Goal: Task Accomplishment & Management: Manage account settings

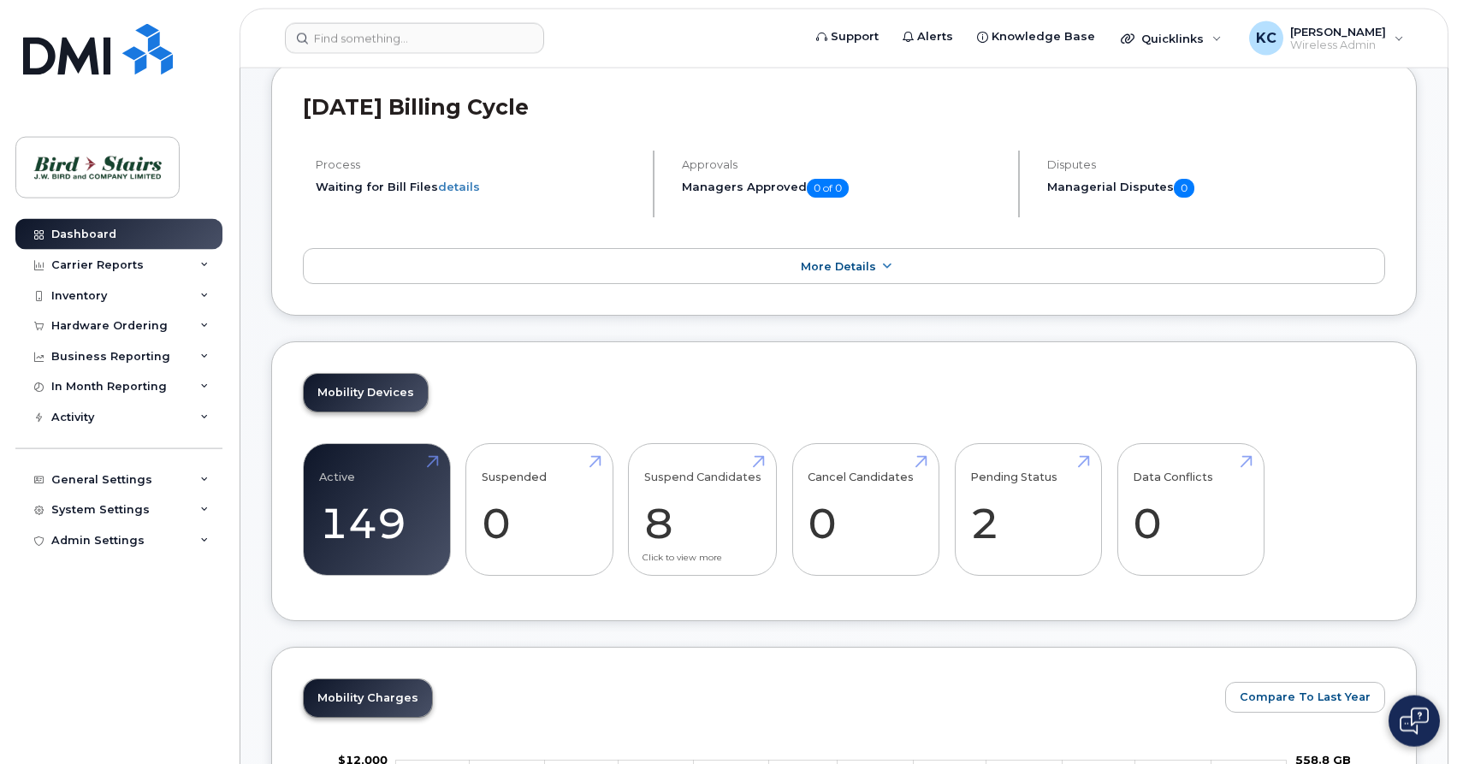
scroll to position [349, 0]
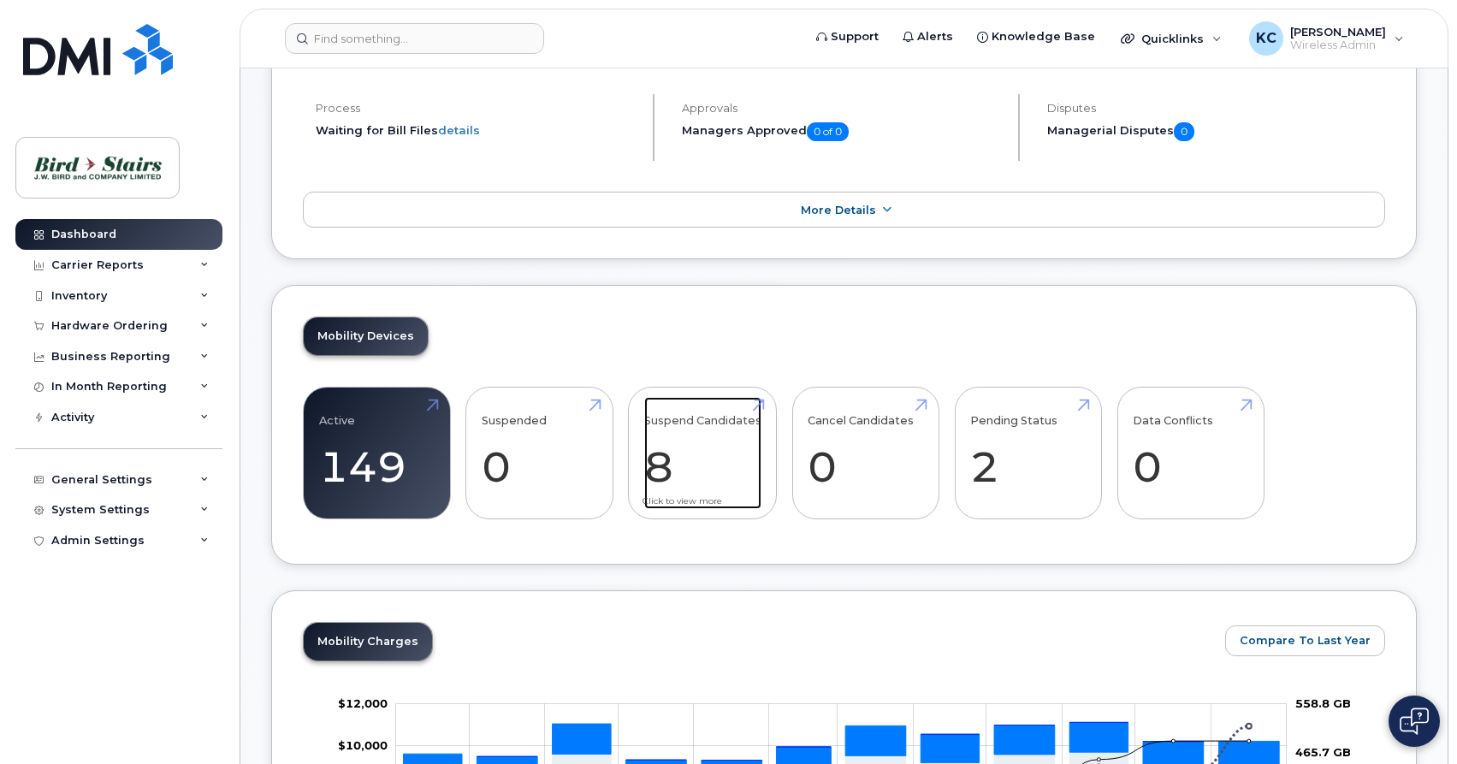
click at [713, 464] on link "Suspend Candidates 8" at bounding box center [702, 453] width 117 height 113
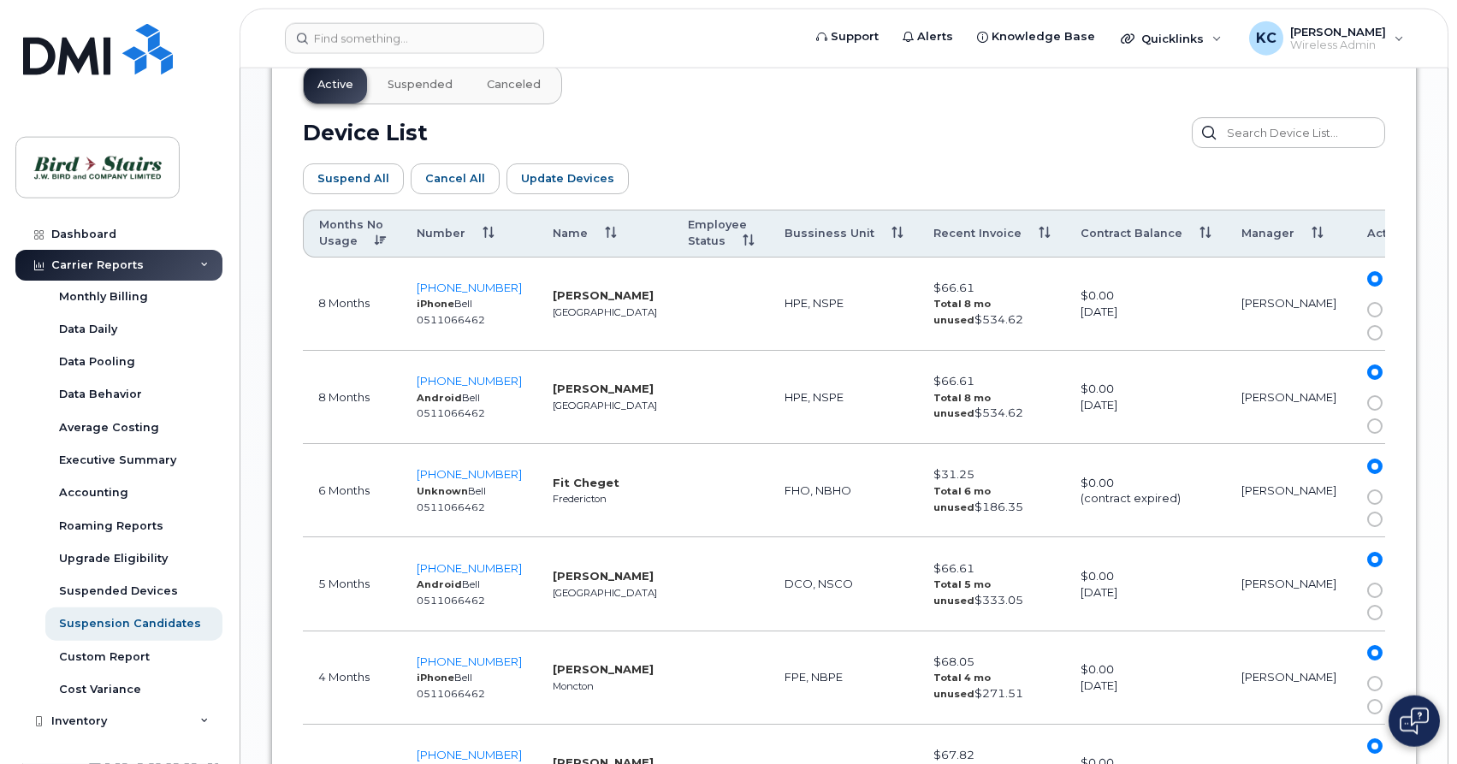
scroll to position [960, 0]
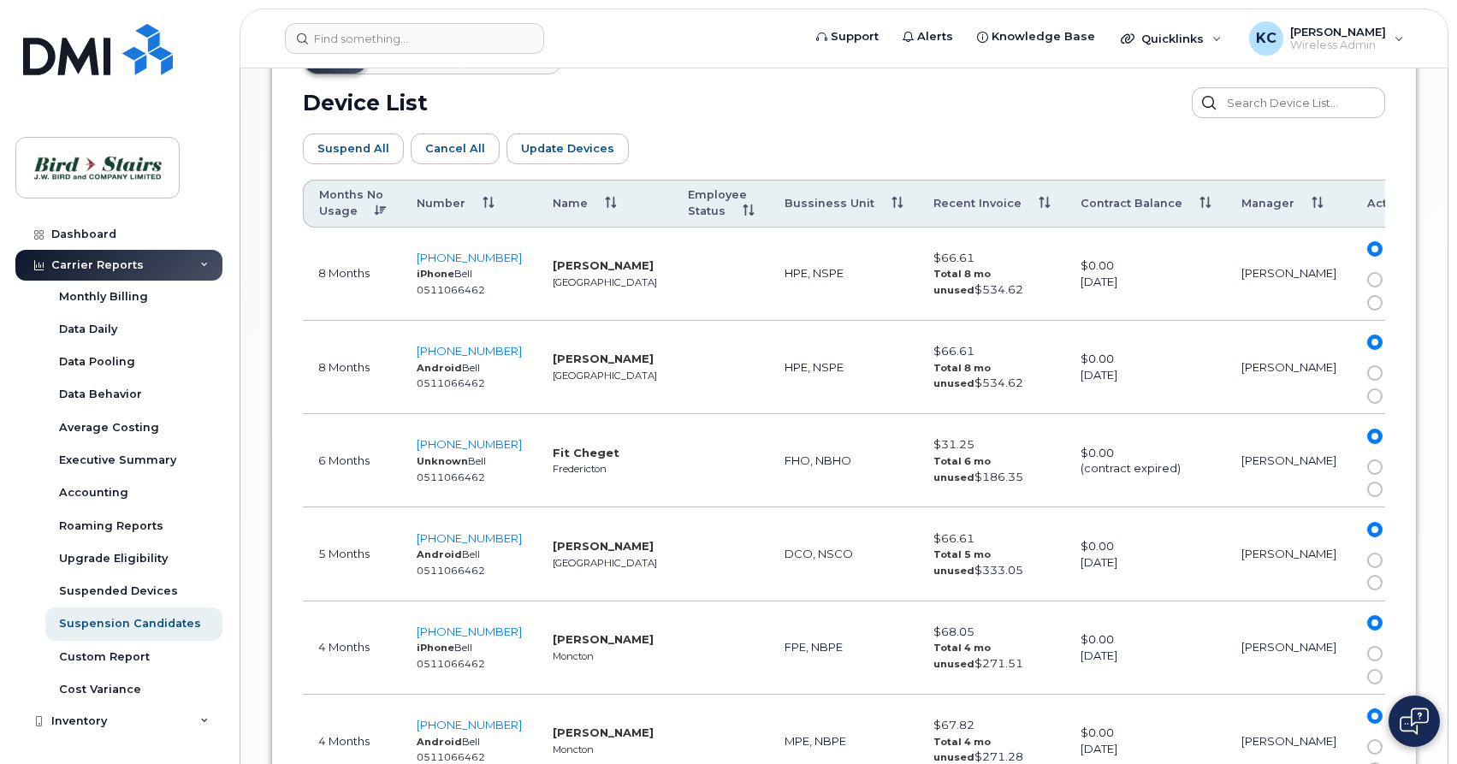
click at [1367, 276] on span at bounding box center [1374, 279] width 15 height 15
click at [1350, 280] on input "Suspend" at bounding box center [1350, 280] width 0 height 0
click at [1367, 372] on span at bounding box center [1374, 372] width 15 height 15
click at [1350, 373] on input "Suspend" at bounding box center [1350, 373] width 0 height 0
click at [549, 151] on span "Update Devices" at bounding box center [567, 148] width 93 height 16
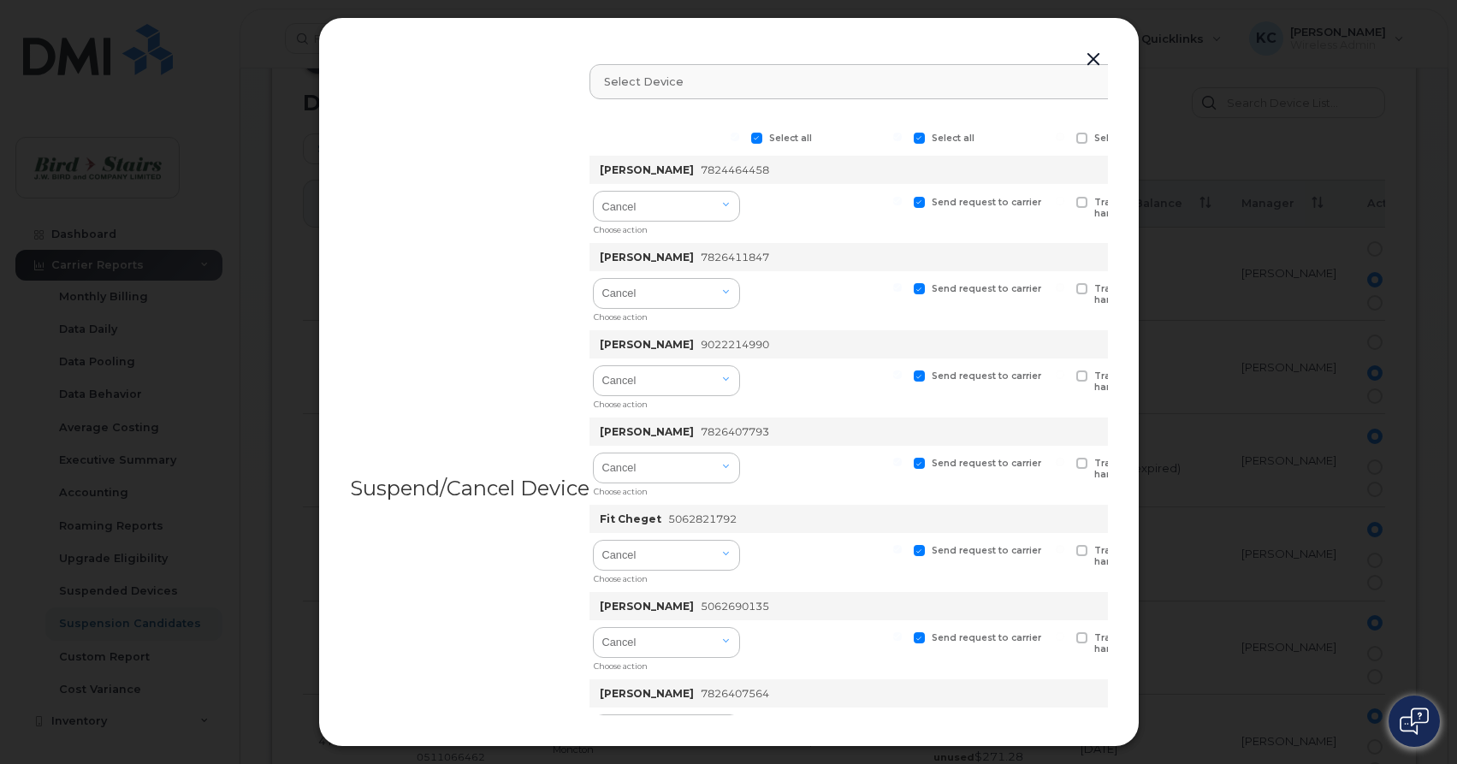
click at [1093, 56] on button "button" at bounding box center [1094, 60] width 26 height 24
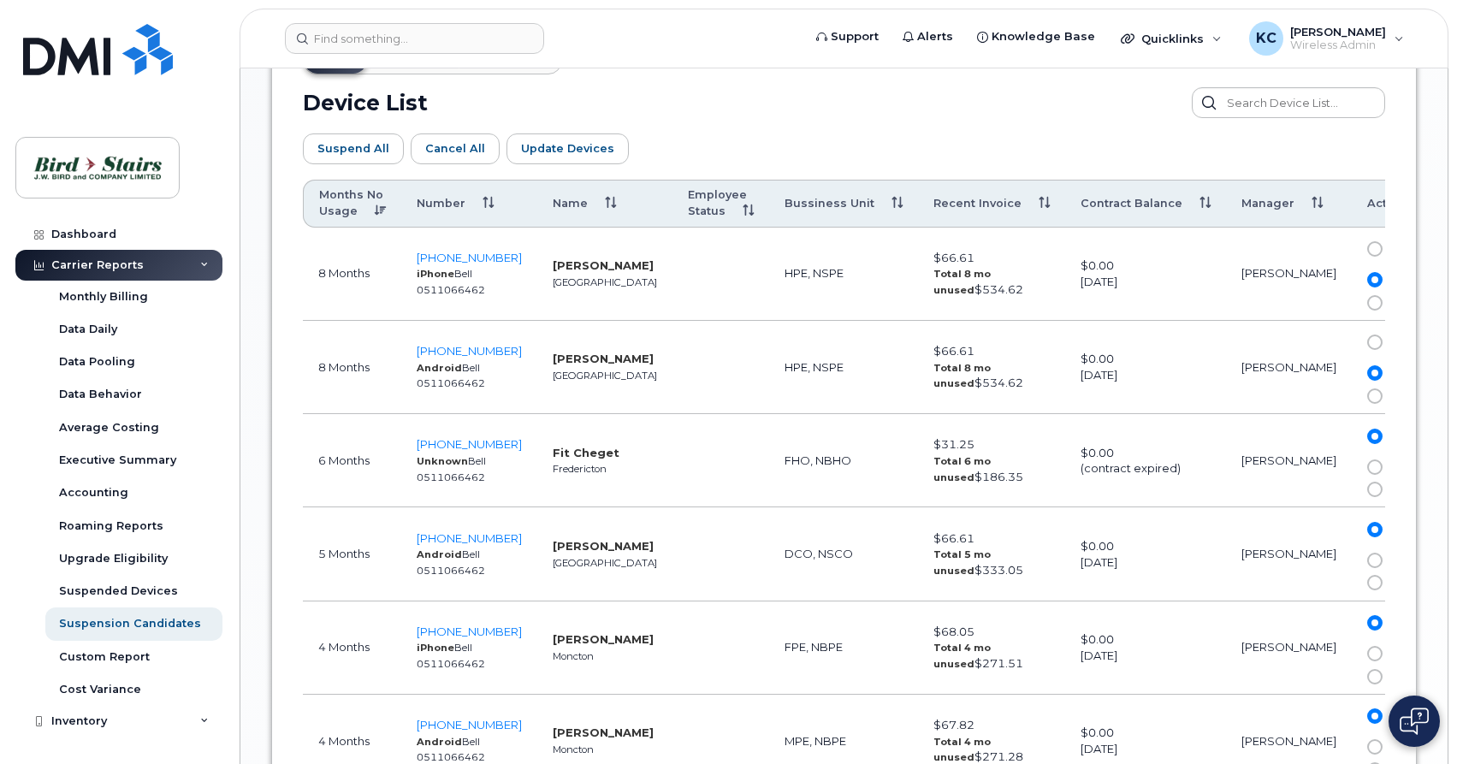
click at [1367, 305] on span at bounding box center [1374, 302] width 15 height 15
click at [1350, 303] on input "Cancel" at bounding box center [1350, 303] width 0 height 0
click at [1367, 396] on span at bounding box center [1374, 395] width 15 height 15
click at [1350, 396] on input "Cancel" at bounding box center [1350, 396] width 0 height 0
click at [546, 151] on span "Update Devices" at bounding box center [567, 148] width 93 height 16
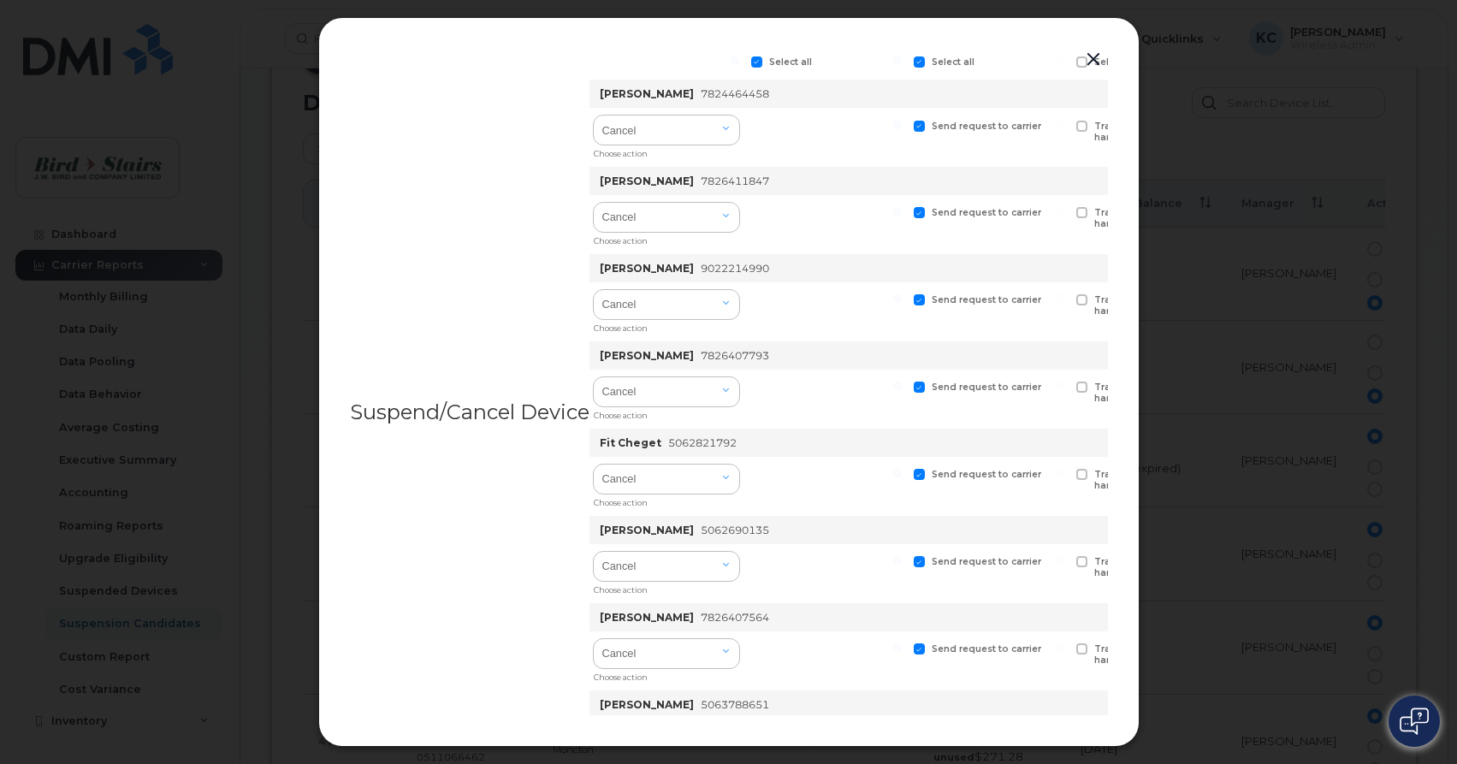
scroll to position [0, 0]
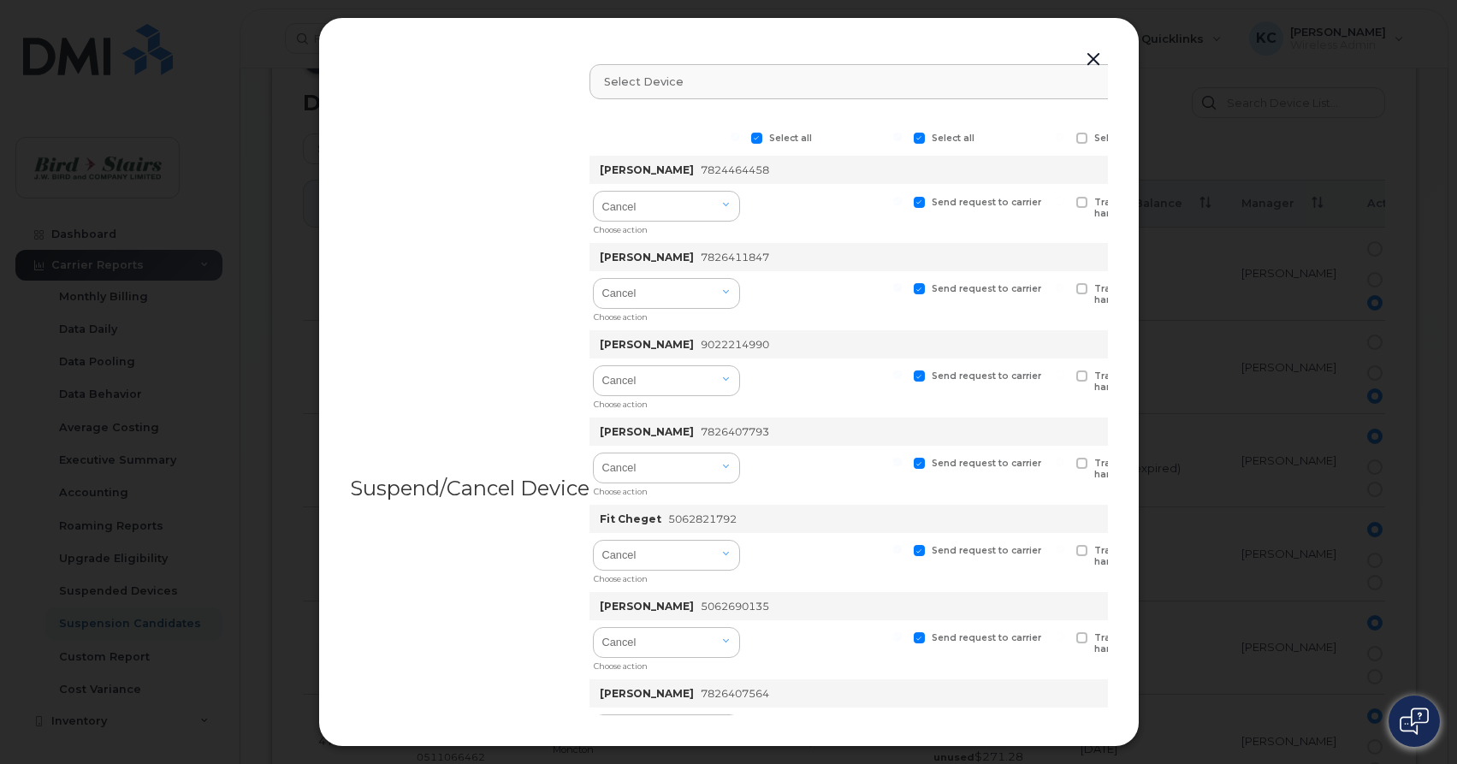
click at [1088, 67] on button "button" at bounding box center [1094, 60] width 26 height 24
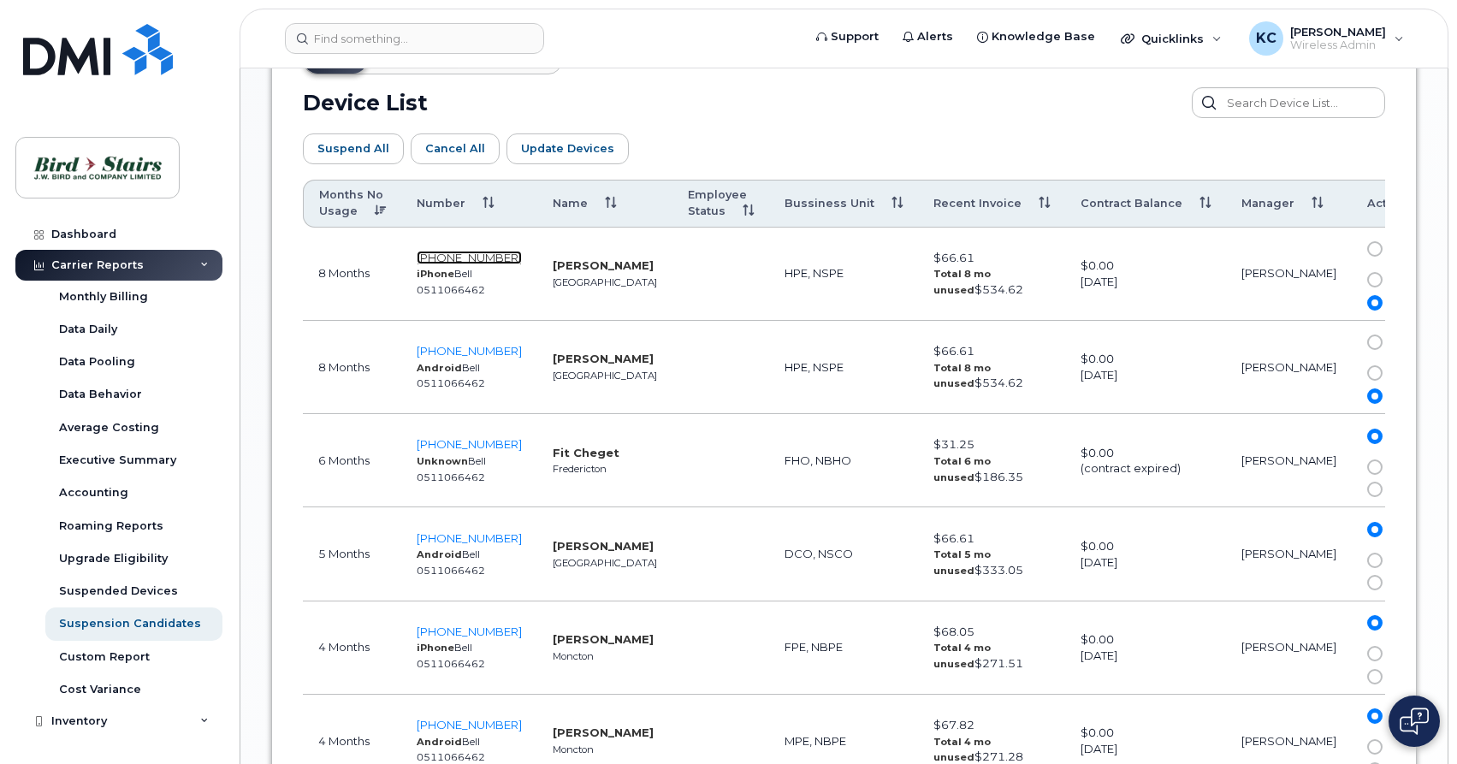
click at [443, 261] on span "782-446-4458" at bounding box center [469, 258] width 105 height 14
click at [444, 351] on span "782-641-1847" at bounding box center [469, 351] width 105 height 14
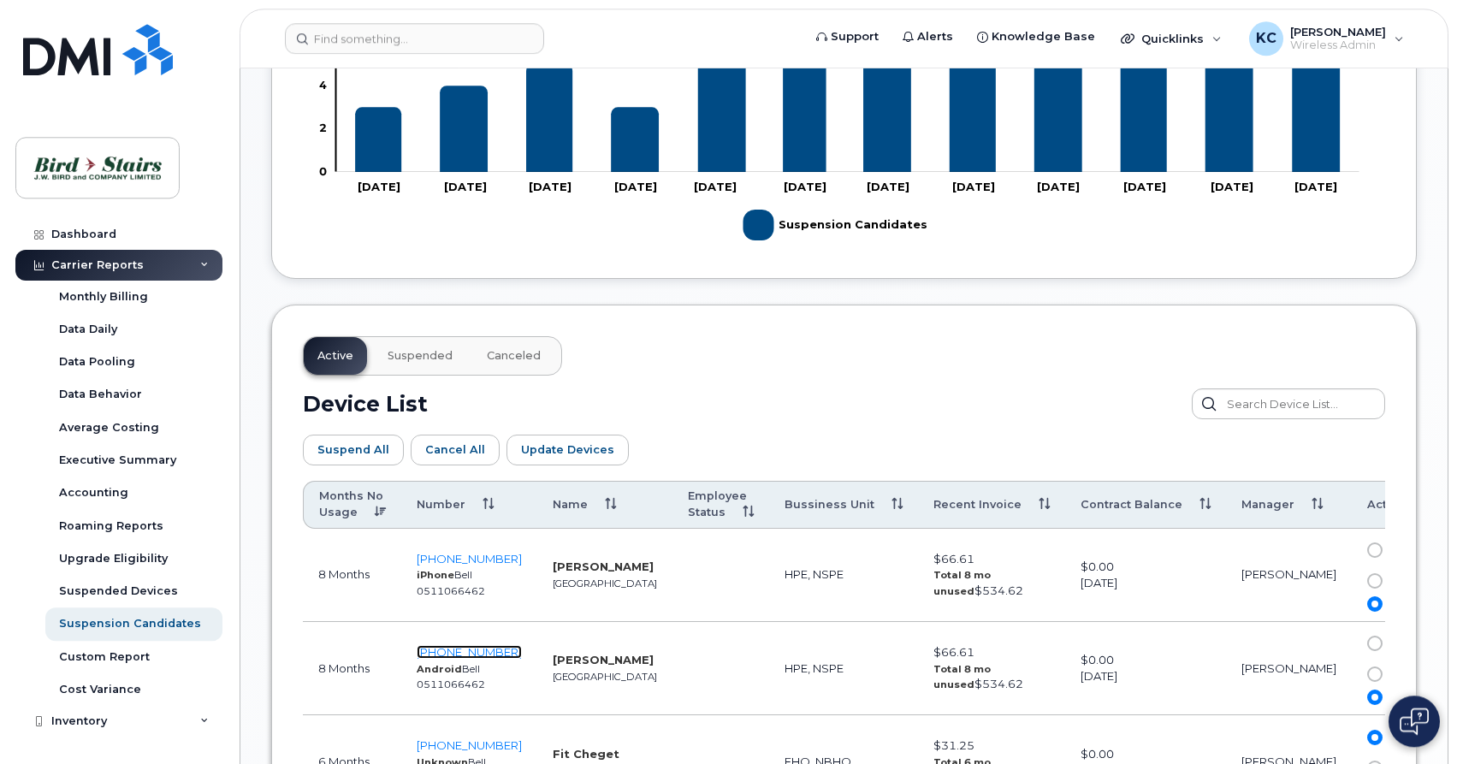
scroll to position [785, 0]
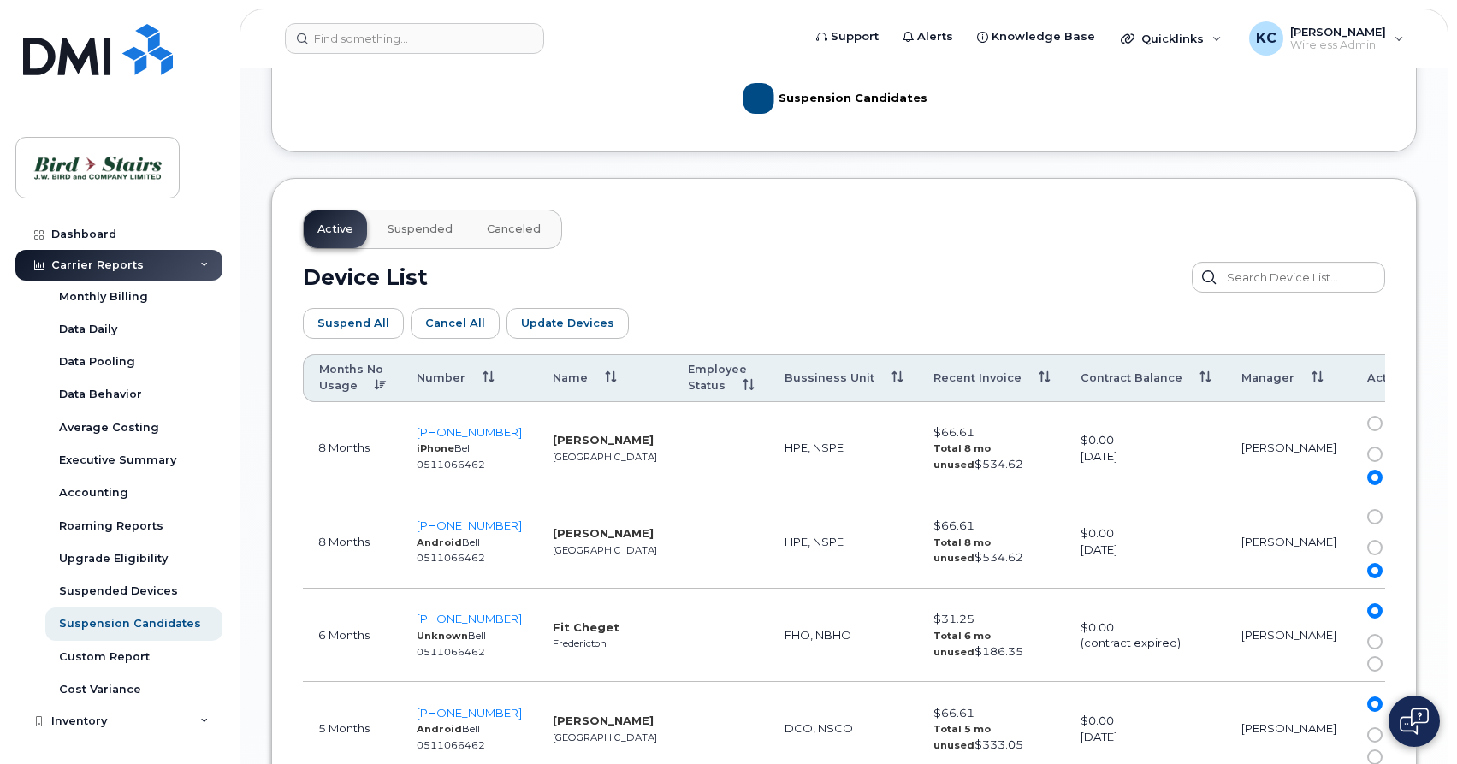
click at [425, 236] on button "Suspended" at bounding box center [420, 229] width 92 height 38
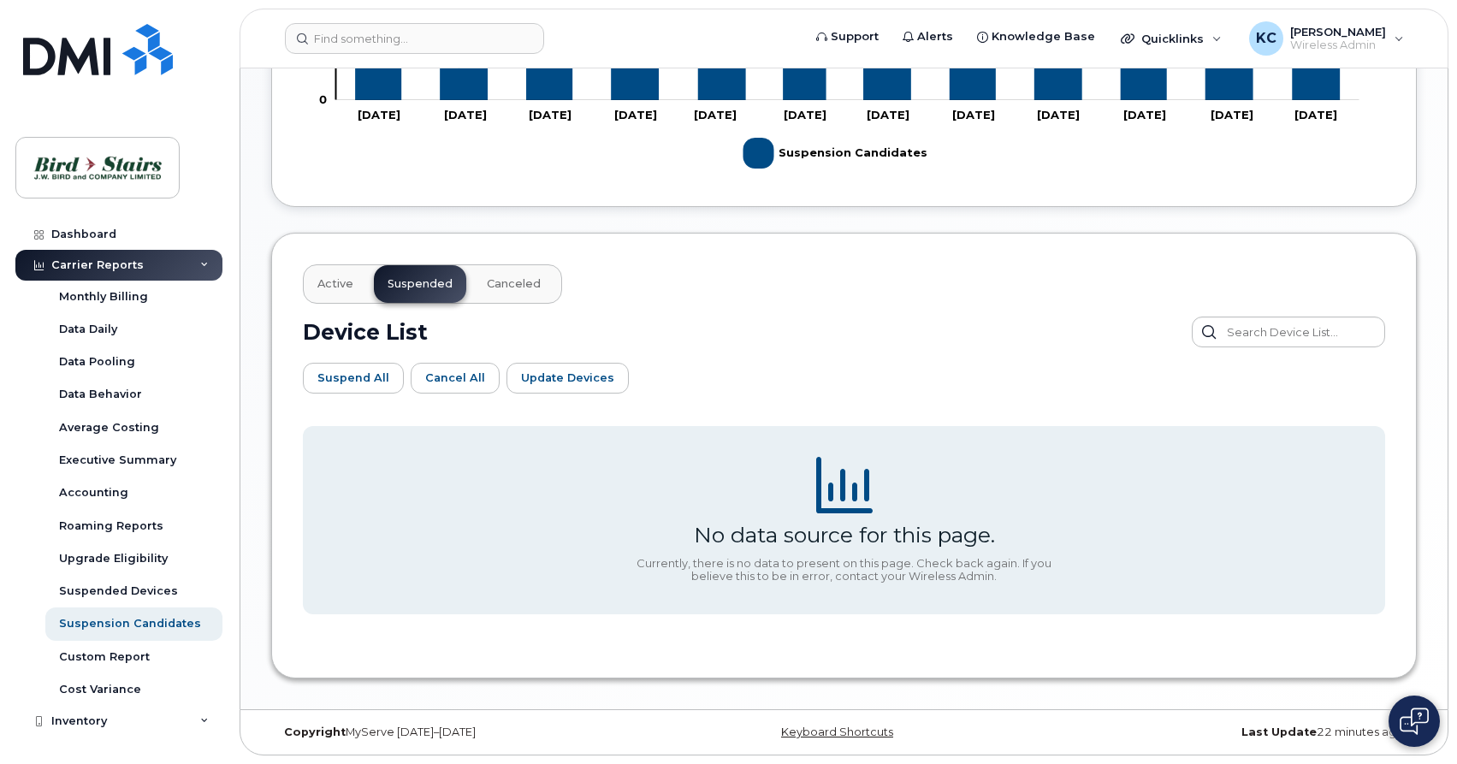
click at [505, 286] on span "Canceled" at bounding box center [514, 284] width 54 height 14
click at [341, 293] on button "Active" at bounding box center [335, 284] width 63 height 38
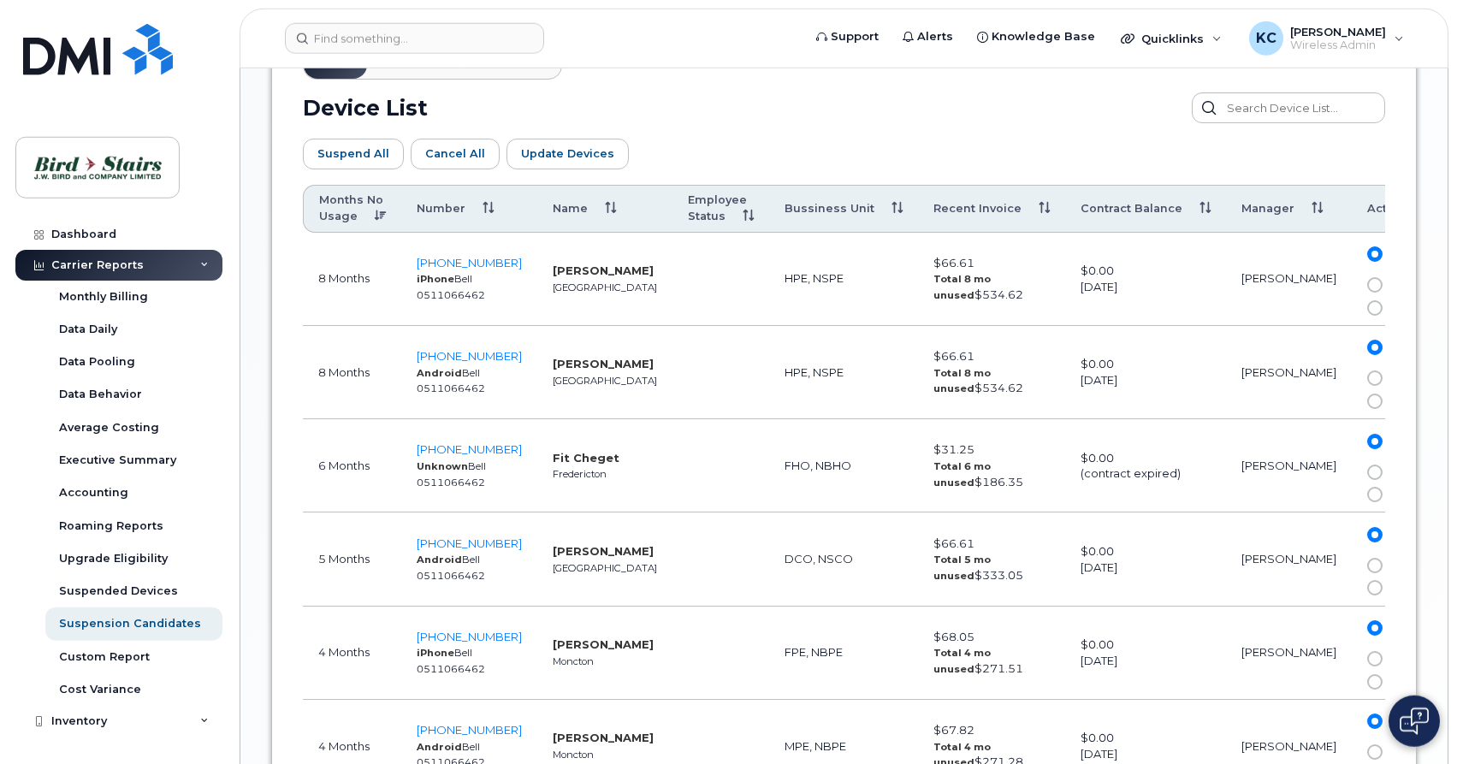
scroll to position [993, 0]
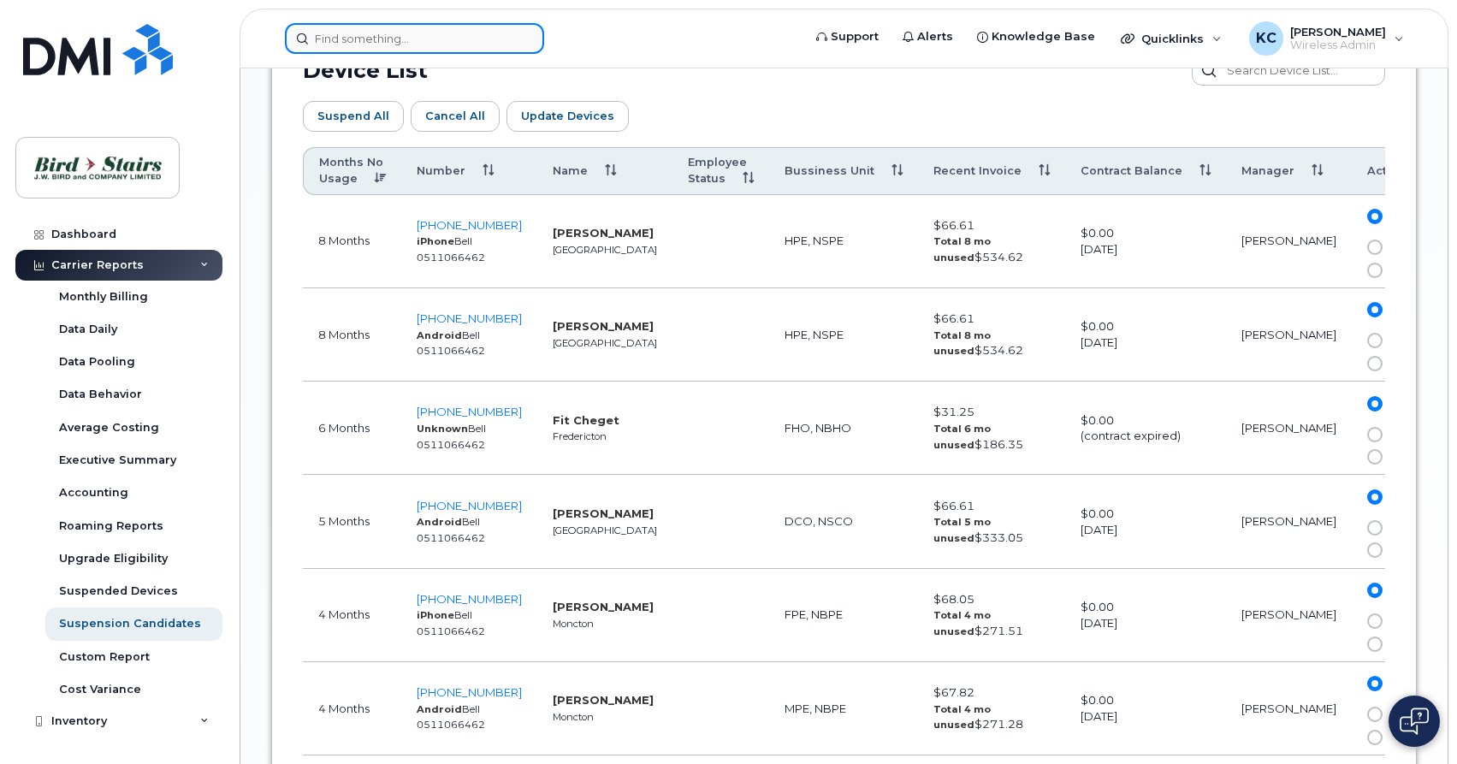
click at [398, 33] on input at bounding box center [414, 38] width 259 height 31
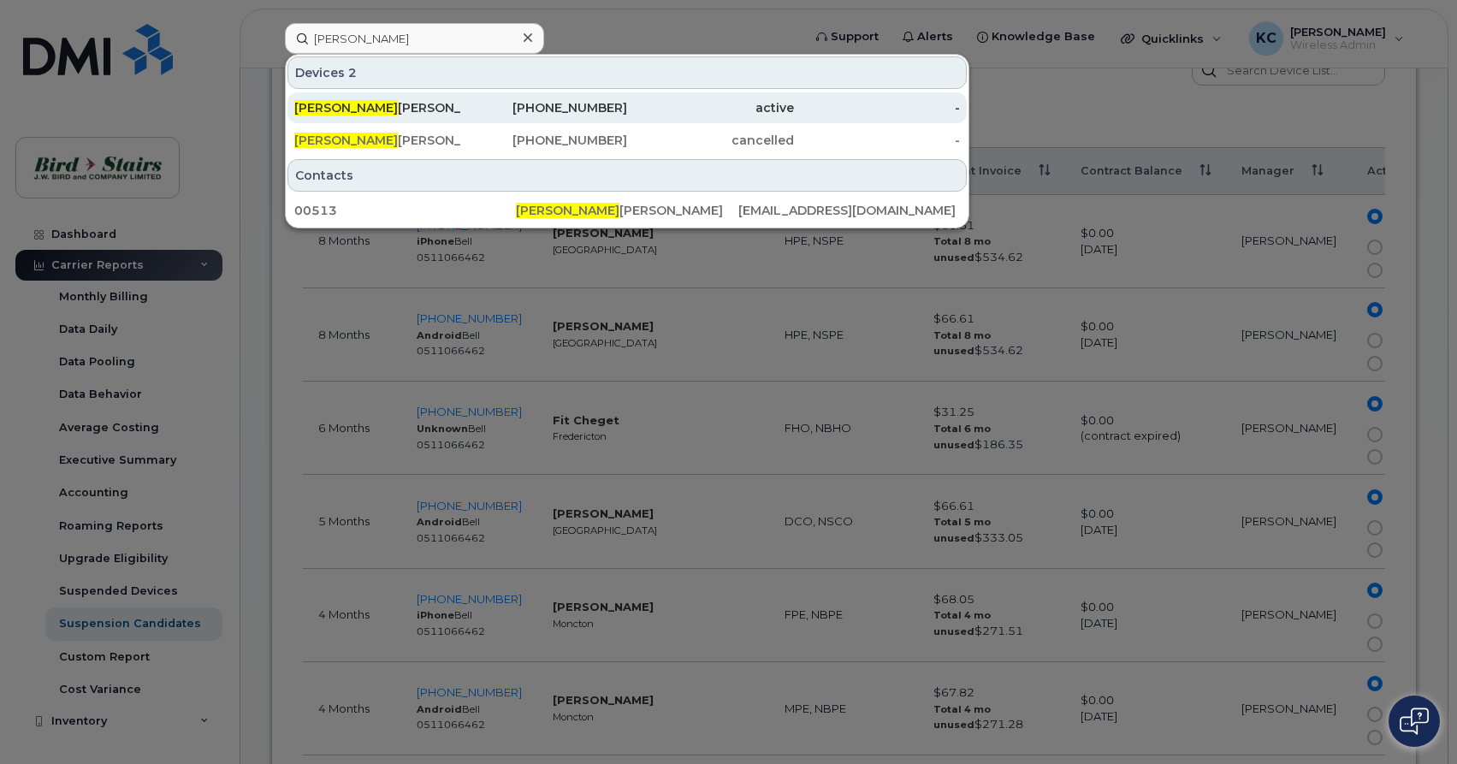
click at [322, 104] on span "Dave" at bounding box center [346, 107] width 104 height 15
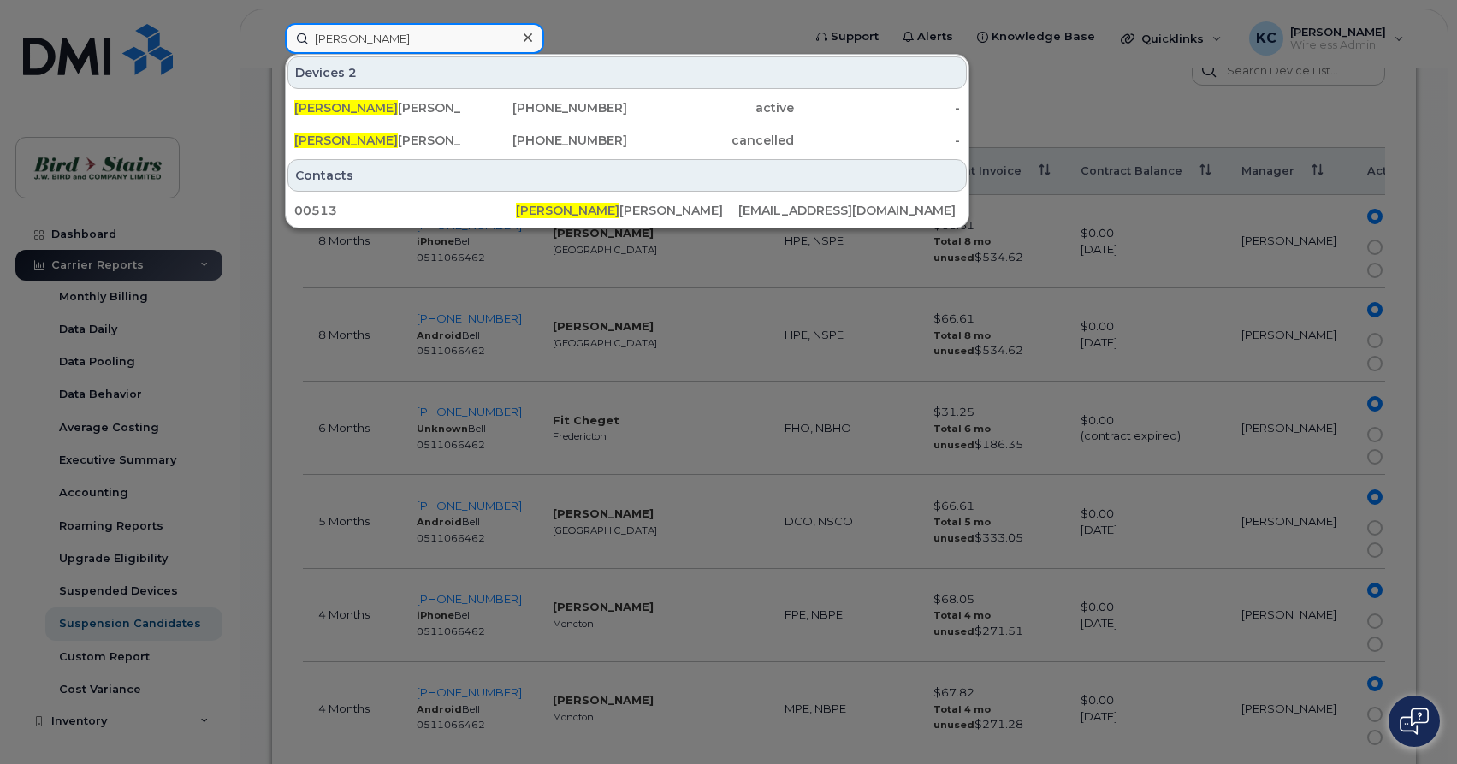
drag, startPoint x: 387, startPoint y: 37, endPoint x: 222, endPoint y: 28, distance: 164.5
click at [285, 28] on input "dave" at bounding box center [414, 38] width 259 height 31
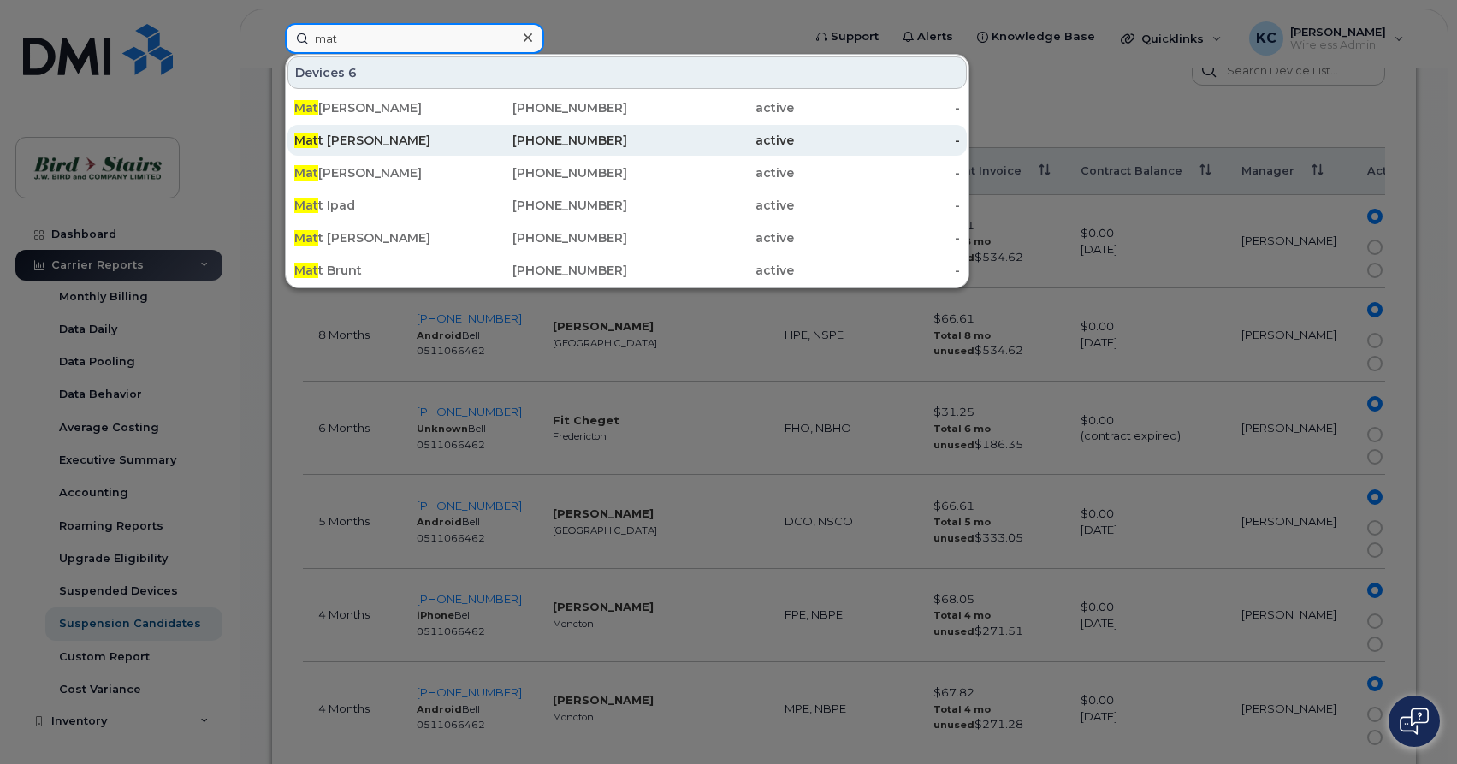
type input "mat"
click at [342, 135] on div "Mat t Grose" at bounding box center [377, 140] width 167 height 17
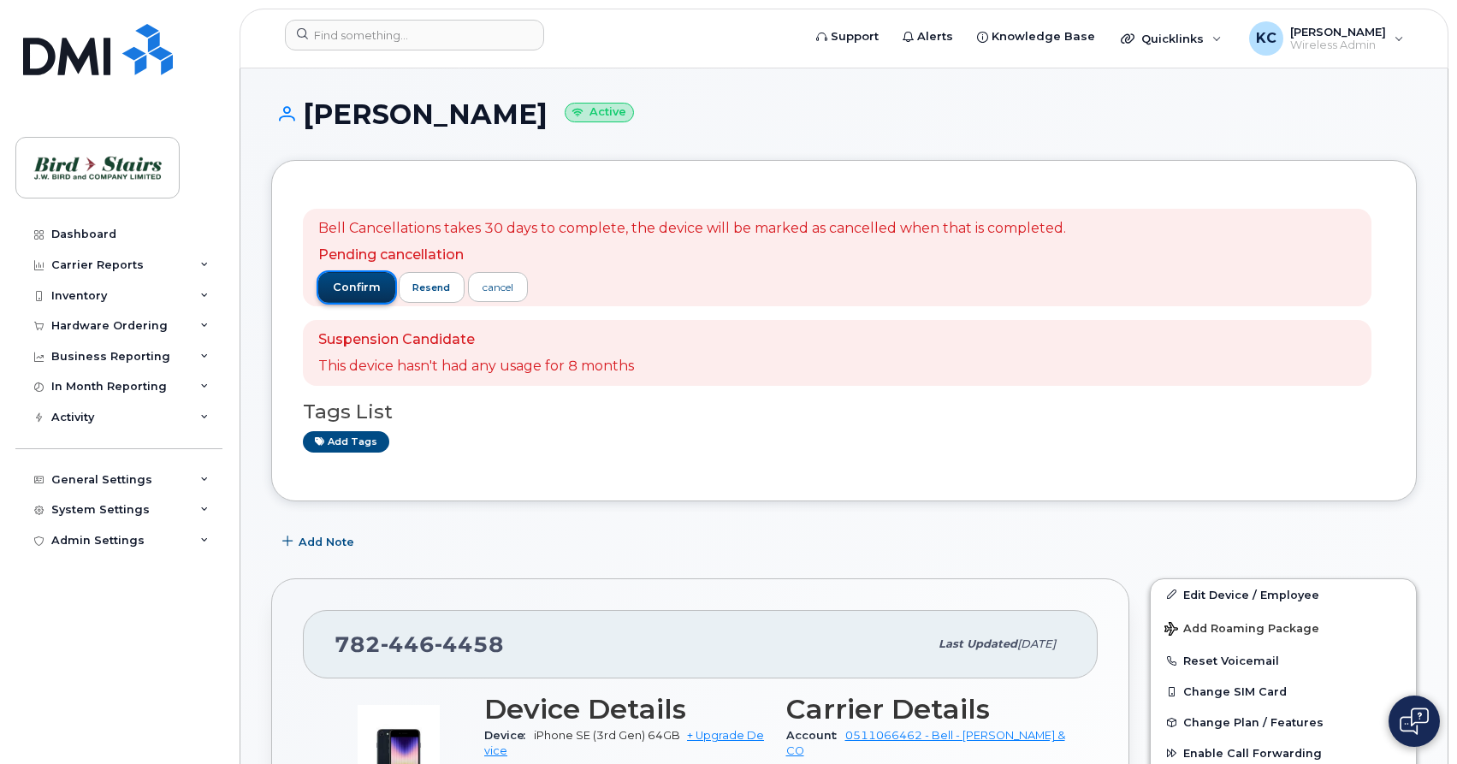
click at [366, 280] on span "confirm" at bounding box center [357, 287] width 48 height 15
click at [342, 296] on button "confirm" at bounding box center [356, 287] width 77 height 31
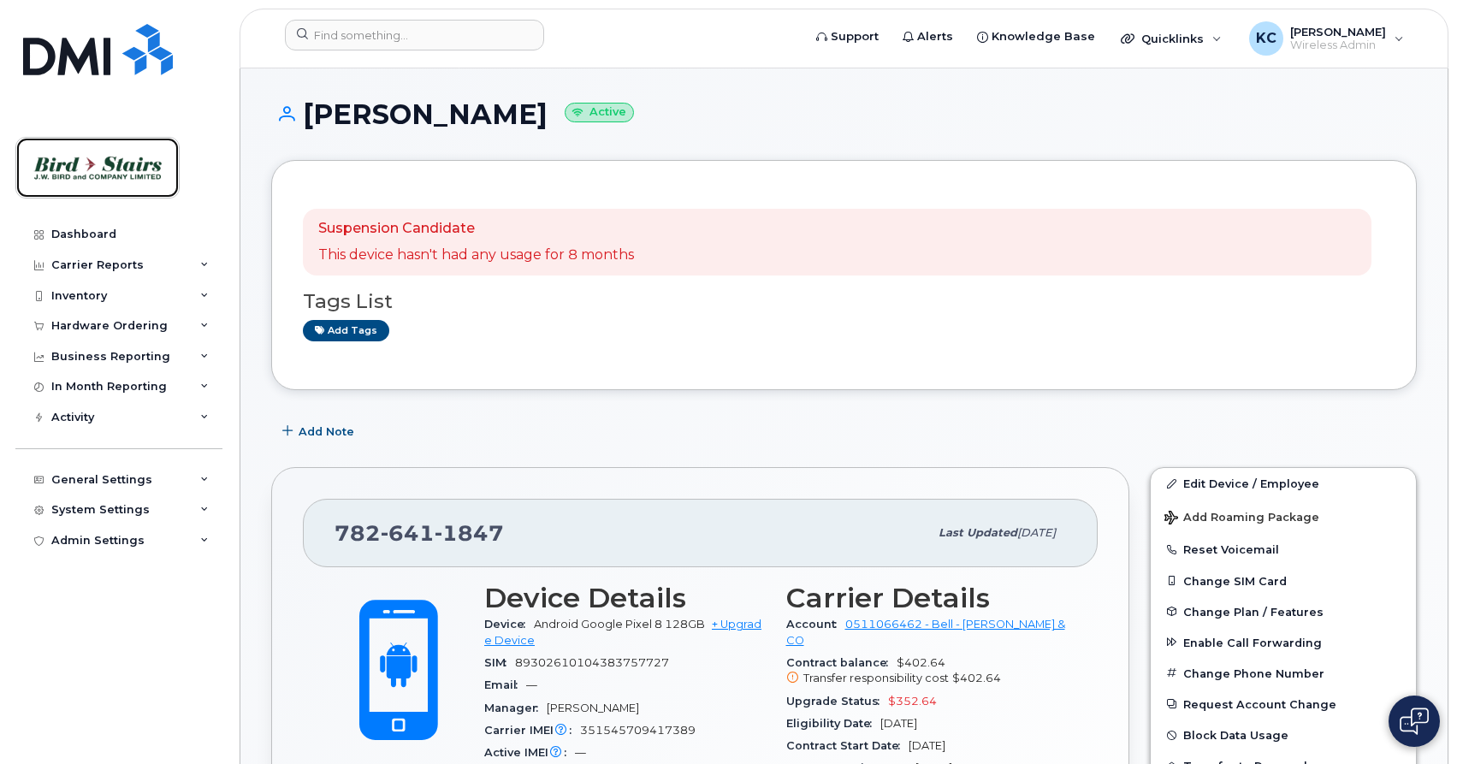
click at [89, 163] on img at bounding box center [98, 168] width 132 height 50
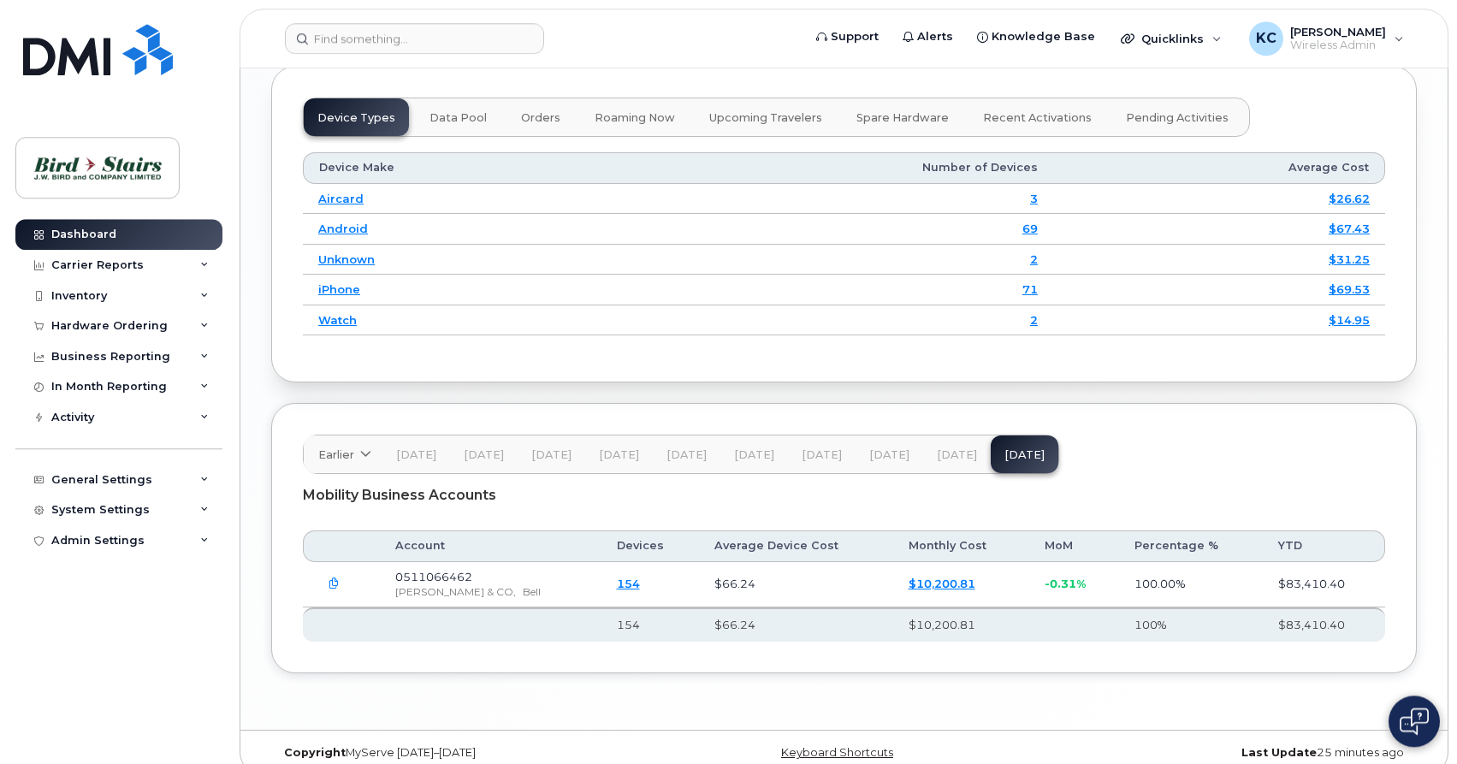
scroll to position [2257, 0]
